Goal: Task Accomplishment & Management: Use online tool/utility

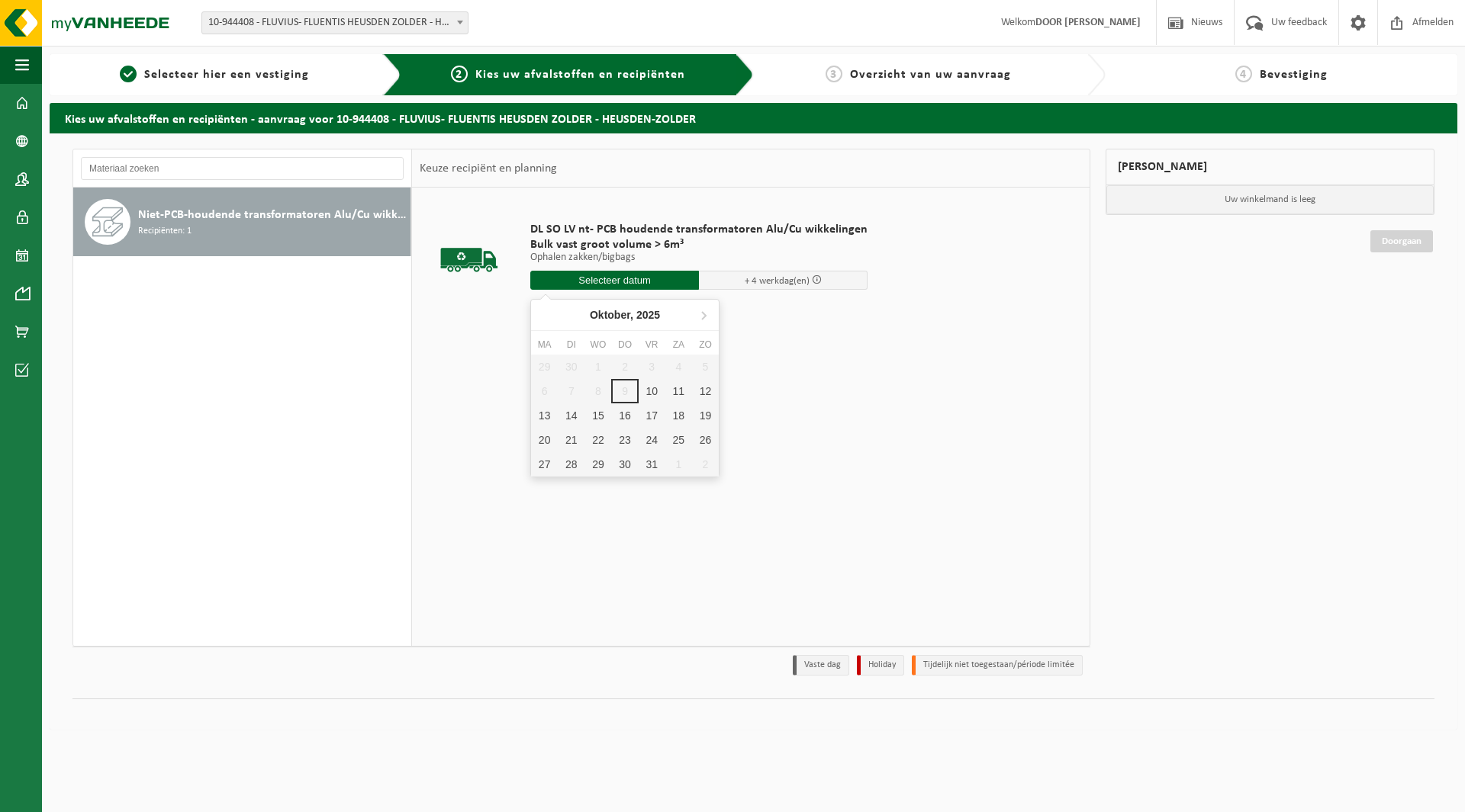
click at [662, 275] on input "text" at bounding box center [615, 280] width 169 height 19
click at [652, 390] on div "10" at bounding box center [652, 391] width 27 height 25
type input "Van [DATE]"
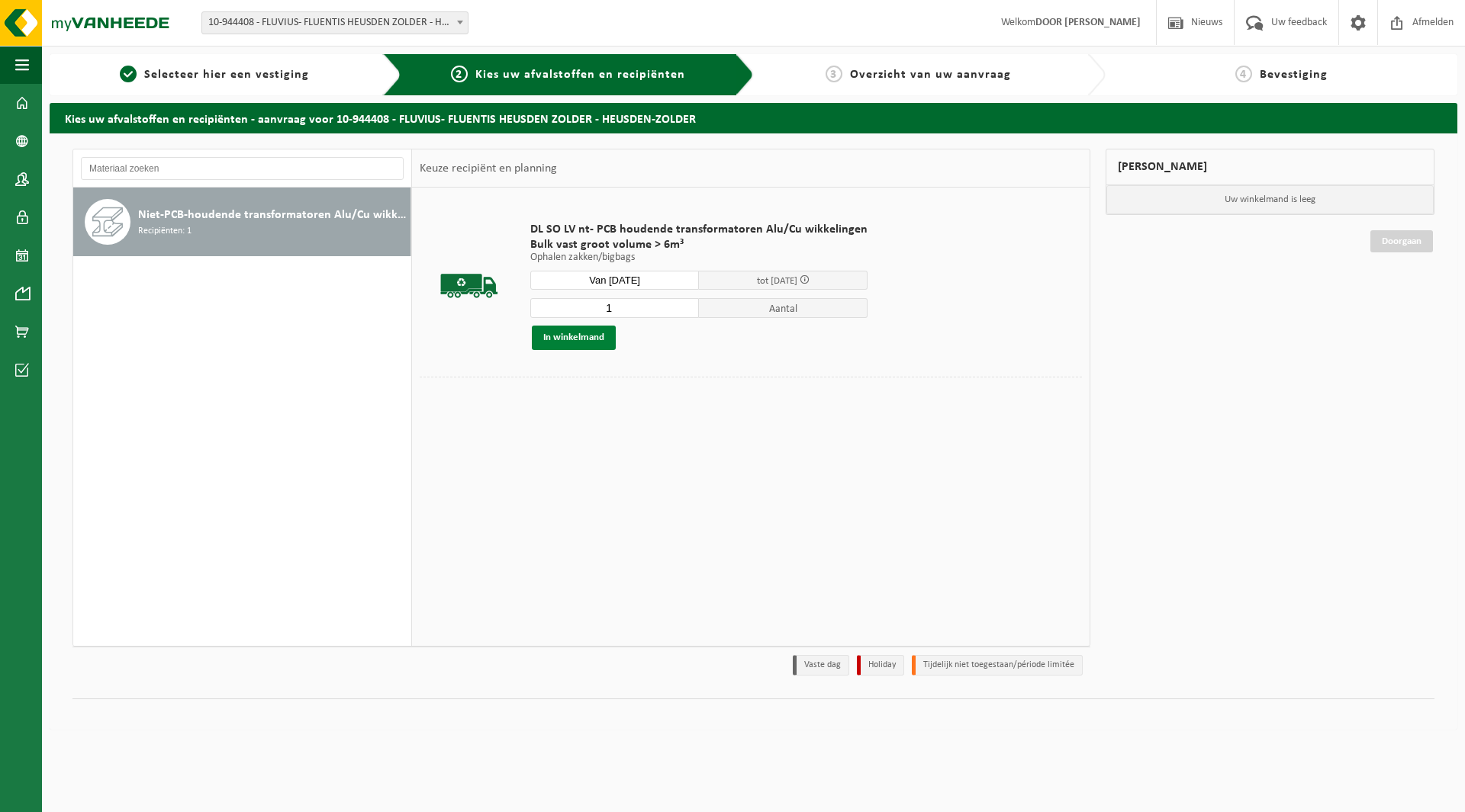
click at [597, 339] on button "In winkelmand" at bounding box center [573, 338] width 84 height 25
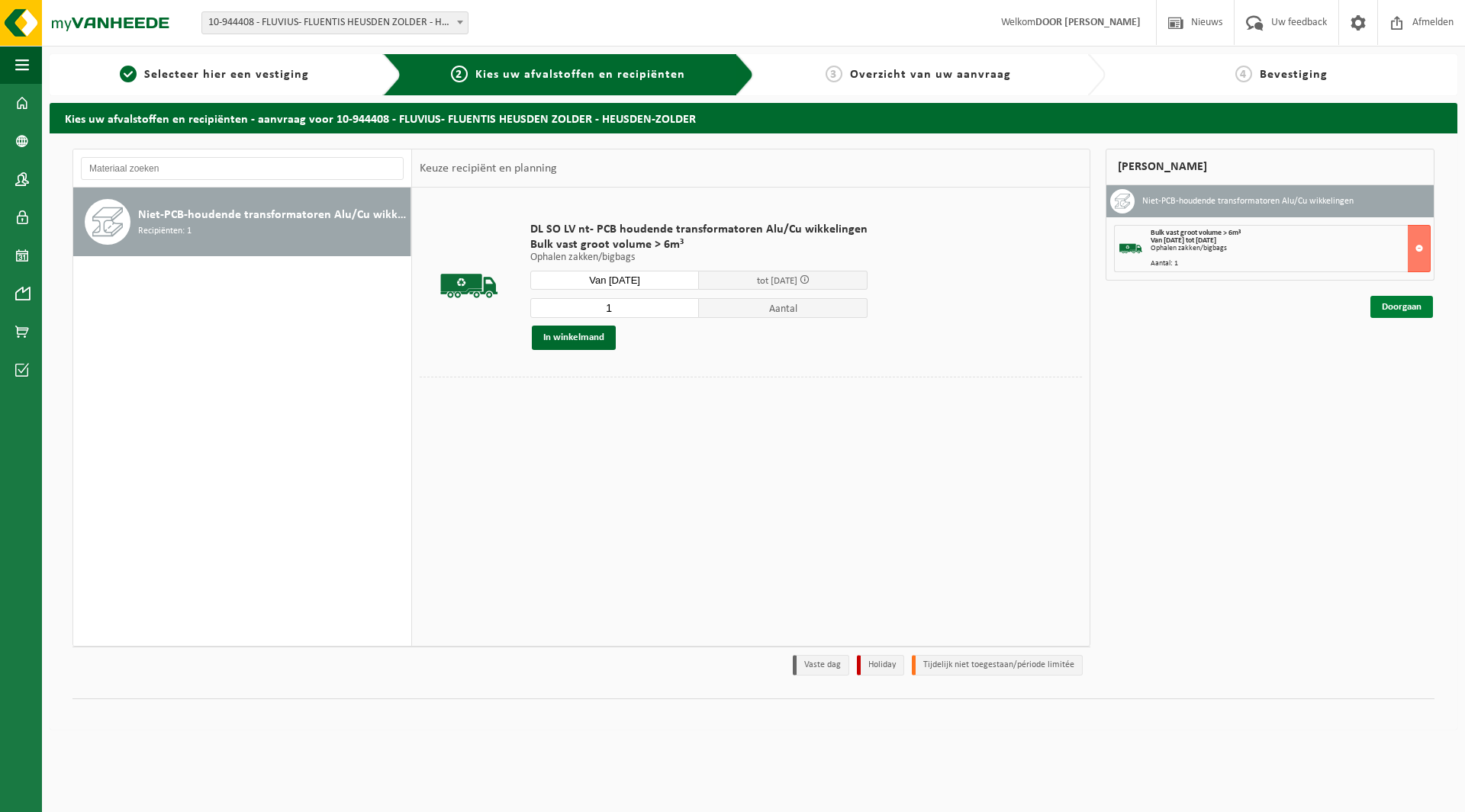
click at [1387, 304] on link "Doorgaan" at bounding box center [1402, 307] width 62 height 22
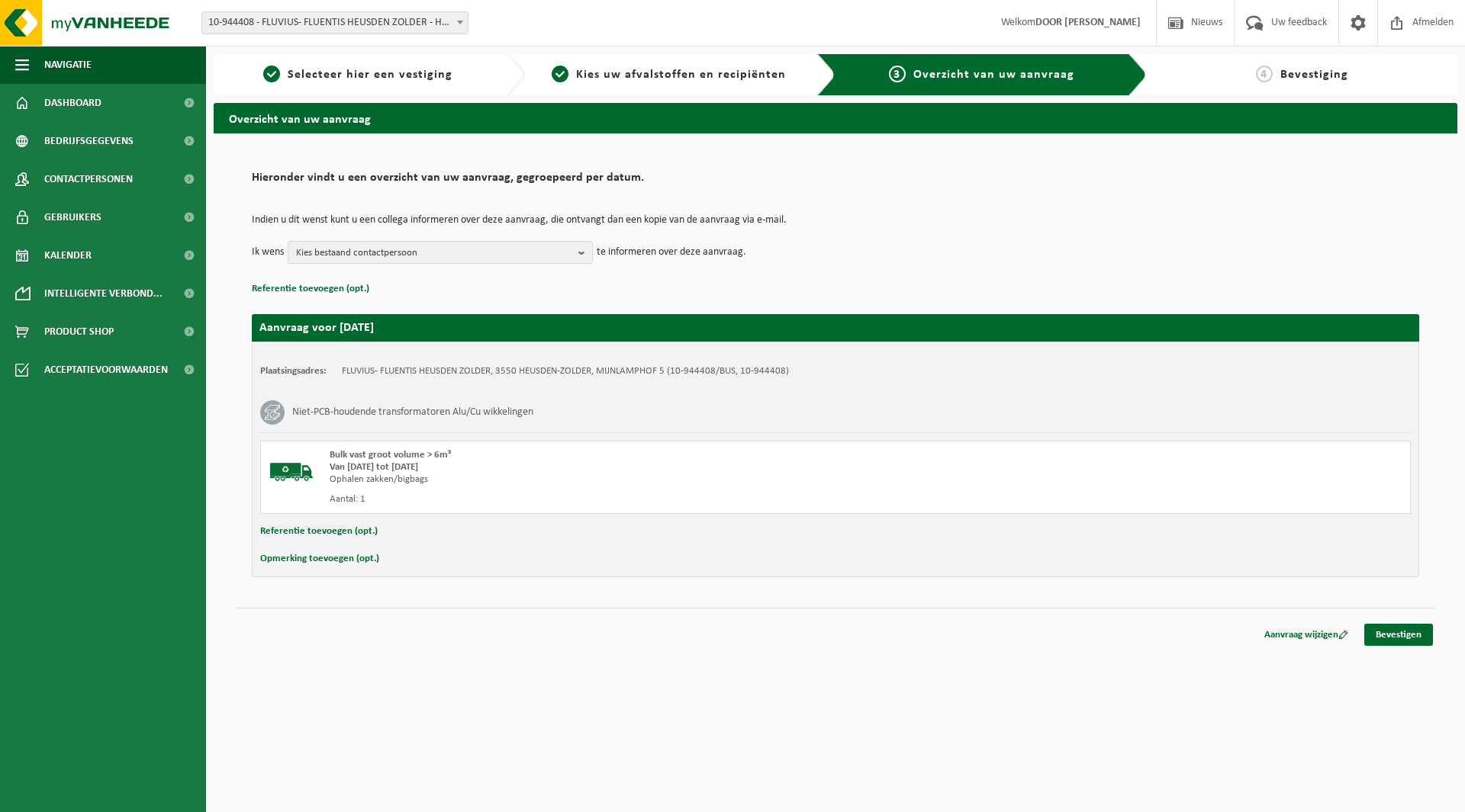
click at [341, 533] on button "Referentie toevoegen (opt.)" at bounding box center [319, 531] width 117 height 20
click at [387, 536] on input "text" at bounding box center [865, 533] width 1060 height 23
type input "608958; 400kVA; 164186-10; REEDS IN PULLE"
click at [1388, 633] on link "Bevestigen" at bounding box center [1399, 638] width 69 height 22
